Goal: Communication & Community: Answer question/provide support

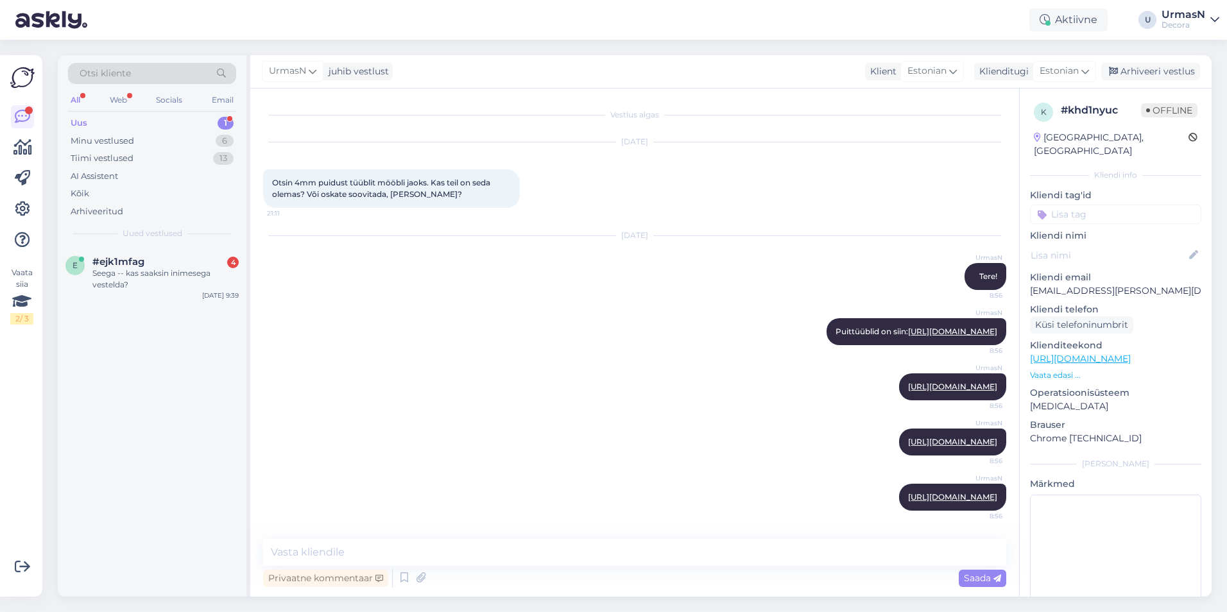
scroll to position [32, 0]
click at [162, 268] on div "Seega -- kas saaksin inimesega vestelda?" at bounding box center [165, 279] width 146 height 23
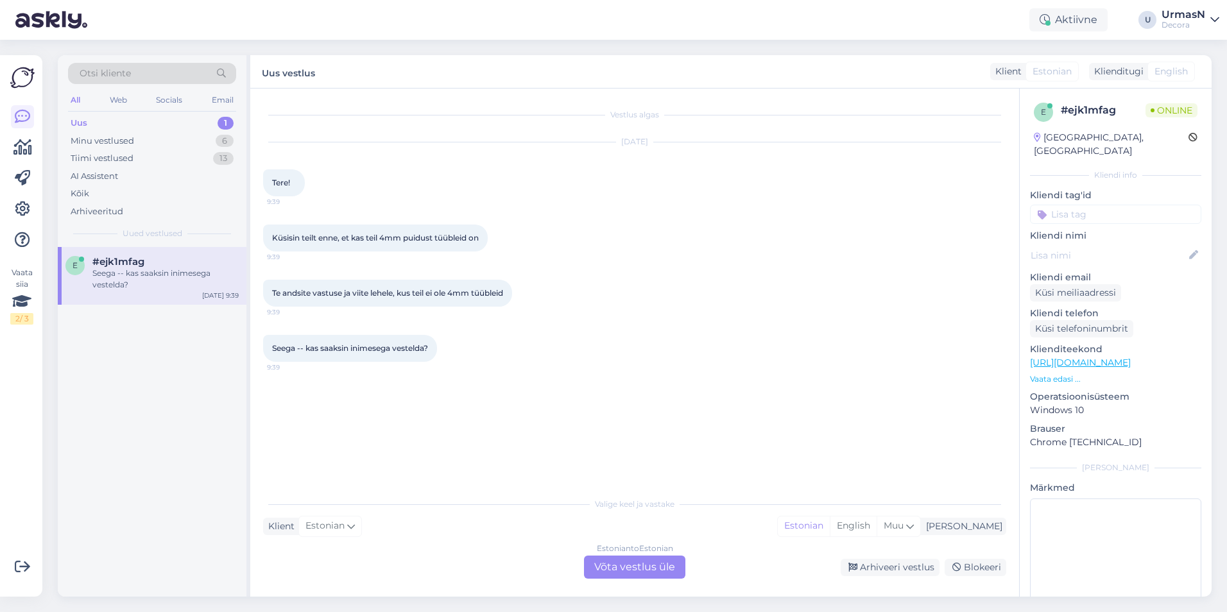
click at [621, 570] on div "Estonian to Estonian Võta vestlus üle" at bounding box center [634, 567] width 101 height 23
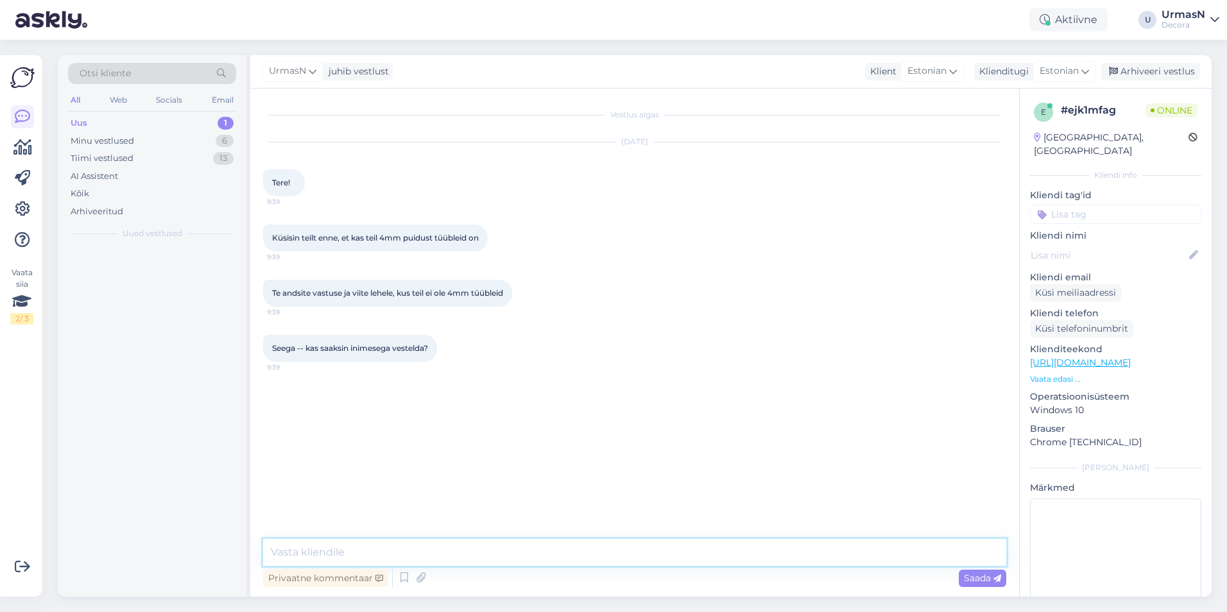
click at [334, 557] on textarea at bounding box center [634, 552] width 743 height 27
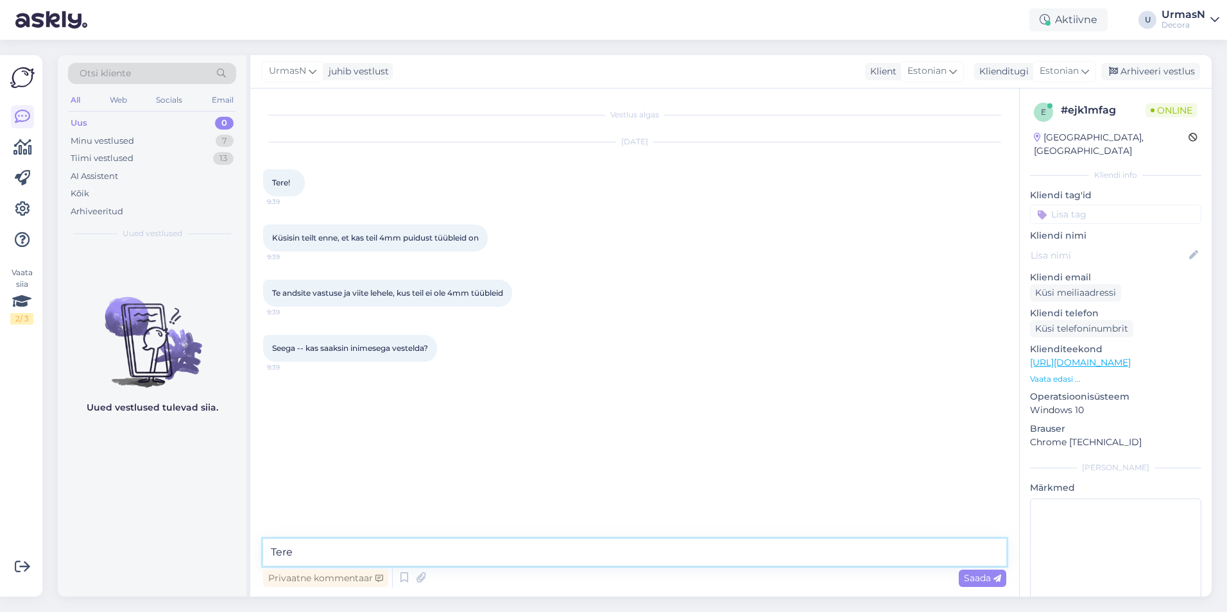
type textarea "Tere!"
click at [1067, 373] on p "Vaata edasi ..." at bounding box center [1115, 379] width 171 height 12
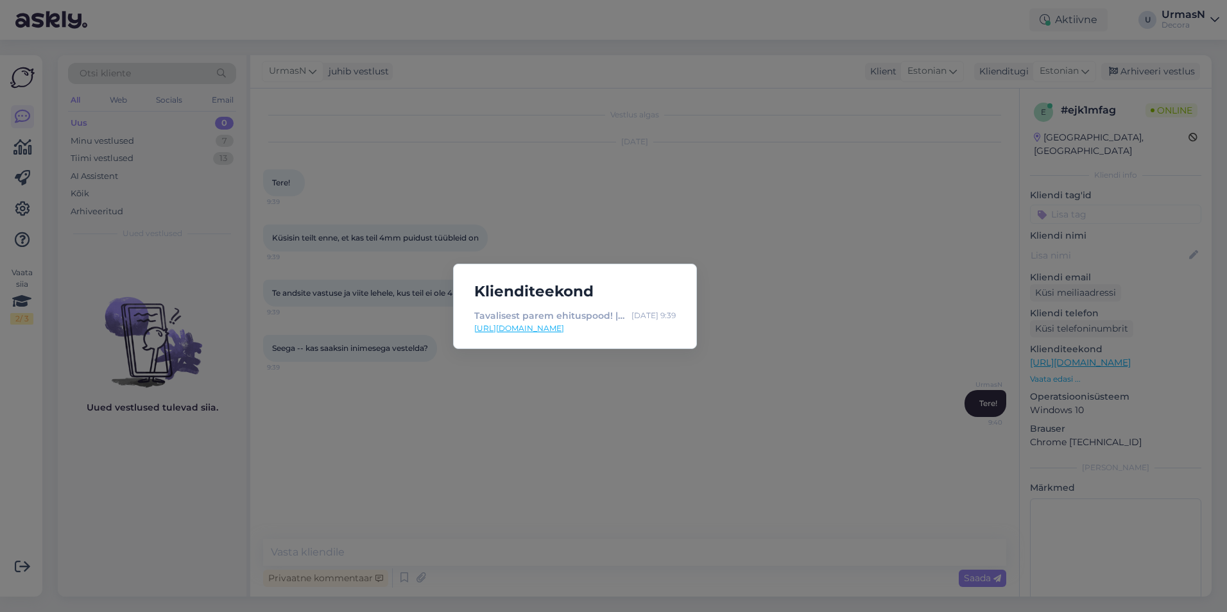
click at [548, 415] on div "Klienditeekond Tavalisest parem ehituspood! | Decora [DATE] 9:39 [URL][DOMAIN_N…" at bounding box center [613, 306] width 1227 height 612
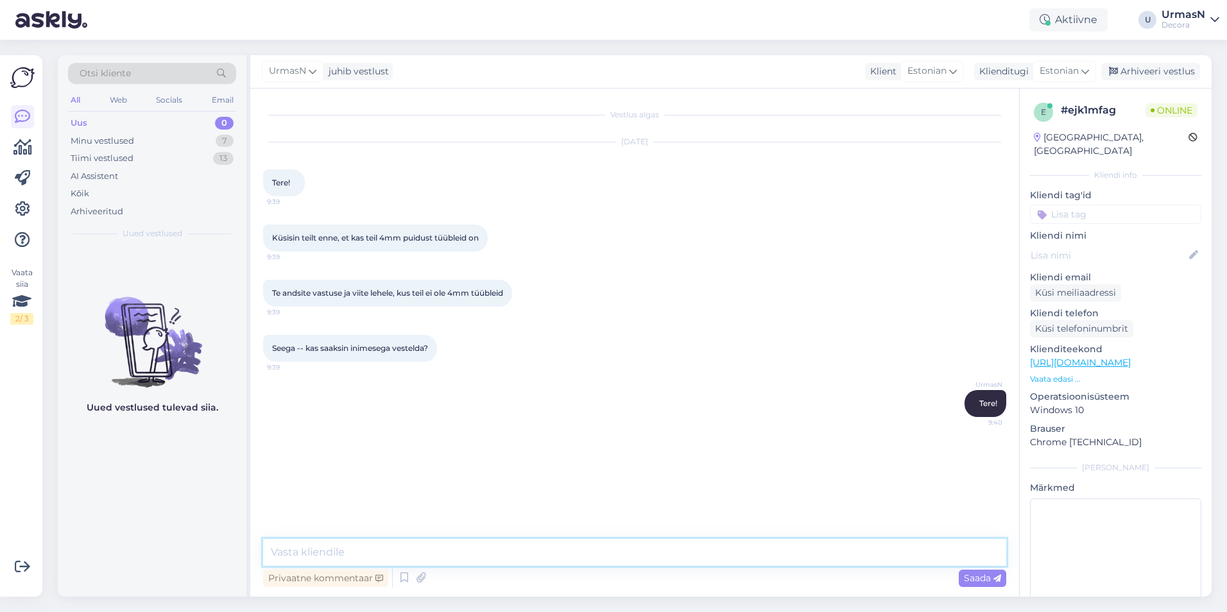
click at [293, 556] on textarea at bounding box center [634, 552] width 743 height 27
type textarea "Saatsin kogu puittüüblite valiku, mis meil pakkuda on."
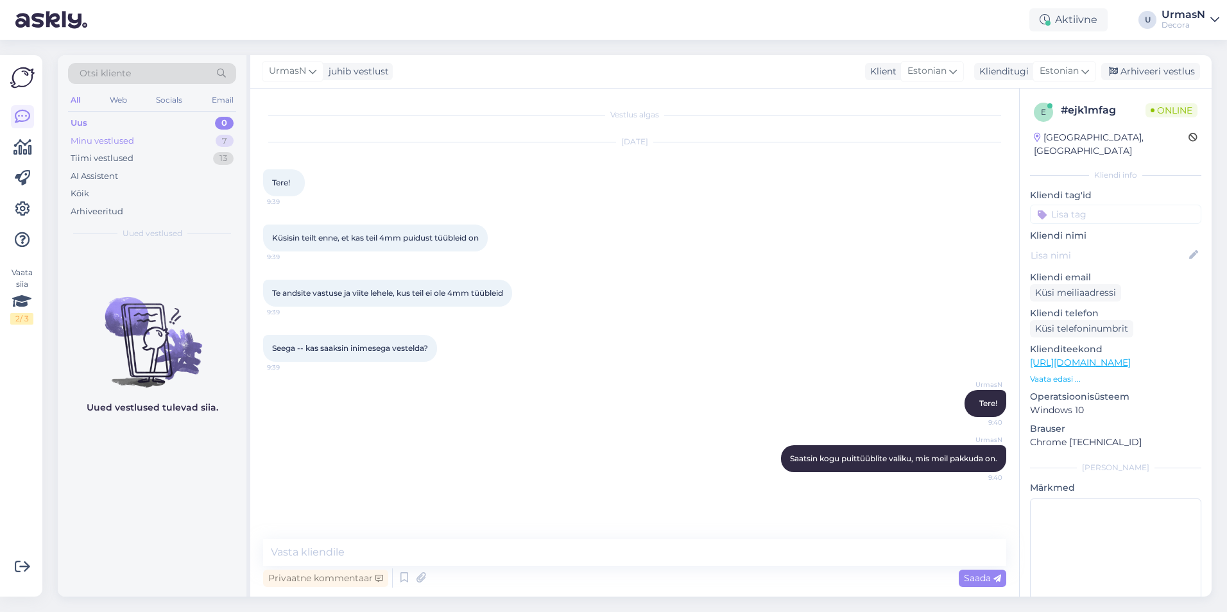
click at [113, 142] on div "Minu vestlused" at bounding box center [103, 141] width 64 height 13
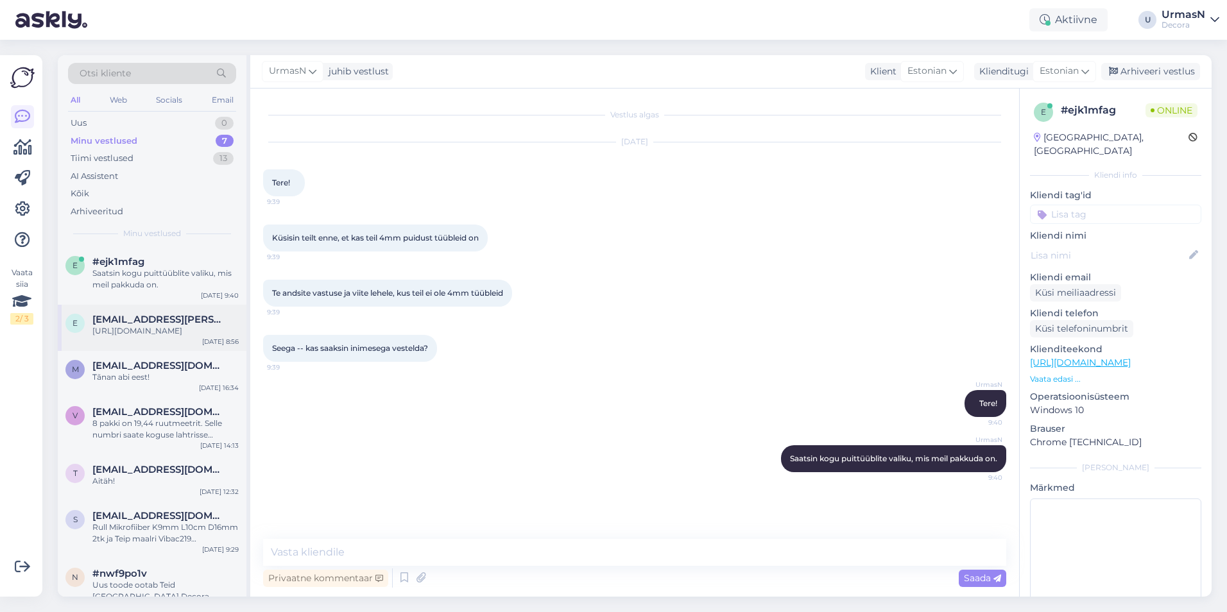
click at [161, 337] on div "[URL][DOMAIN_NAME]" at bounding box center [165, 331] width 146 height 12
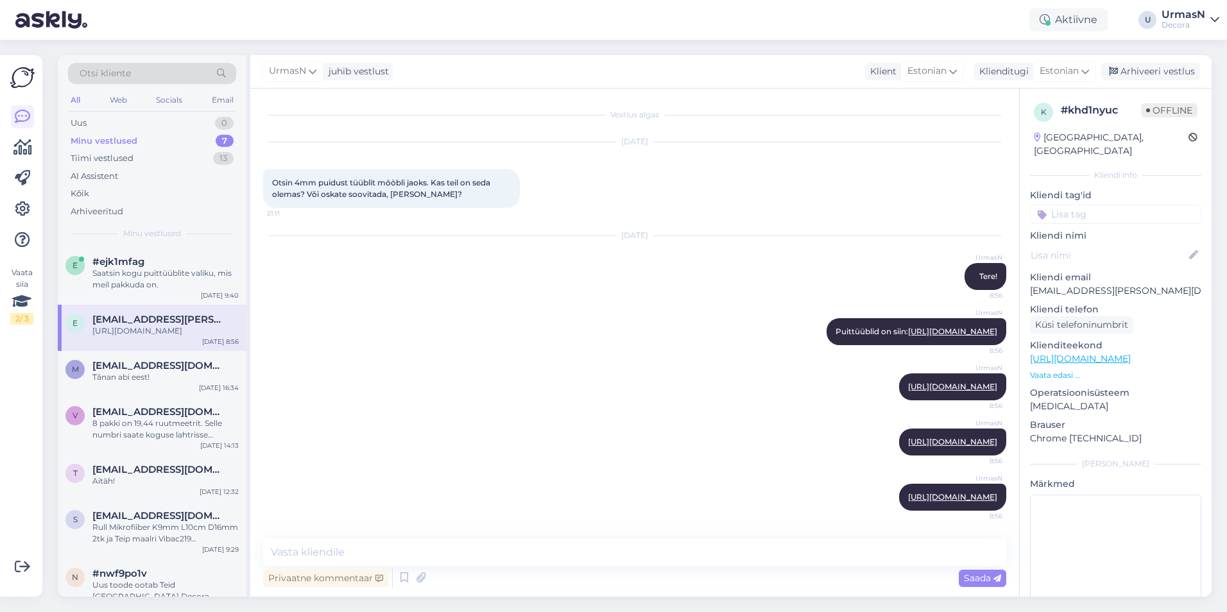
scroll to position [32, 0]
click at [150, 271] on div "Saatsin kogu puittüüblite valiku, mis meil pakkuda on." at bounding box center [165, 279] width 146 height 23
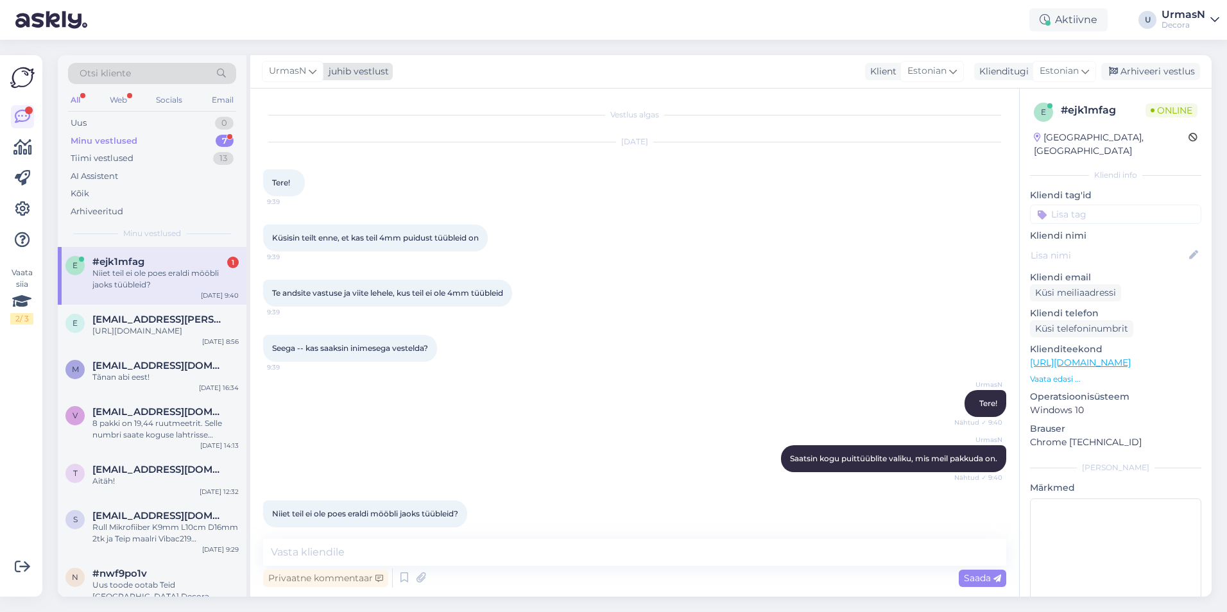
scroll to position [14, 0]
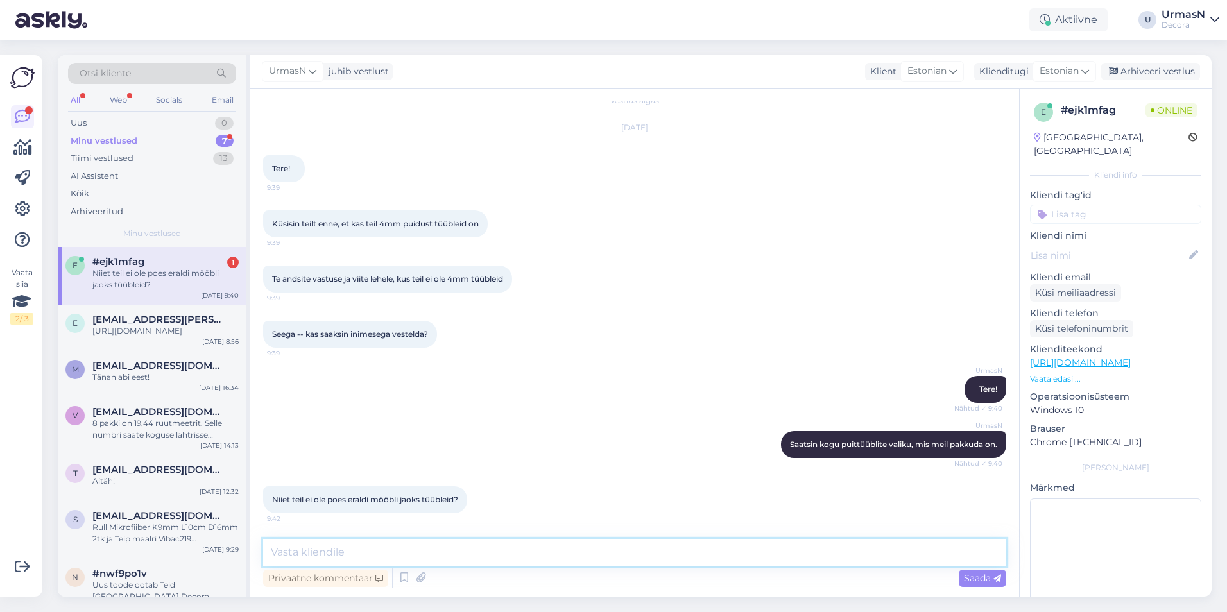
click at [506, 557] on textarea at bounding box center [634, 552] width 743 height 27
type textarea "Kontrollisin osakonnast üle, 4mm pole, suurused algavad meil 5mm"
